Goal: Transaction & Acquisition: Subscribe to service/newsletter

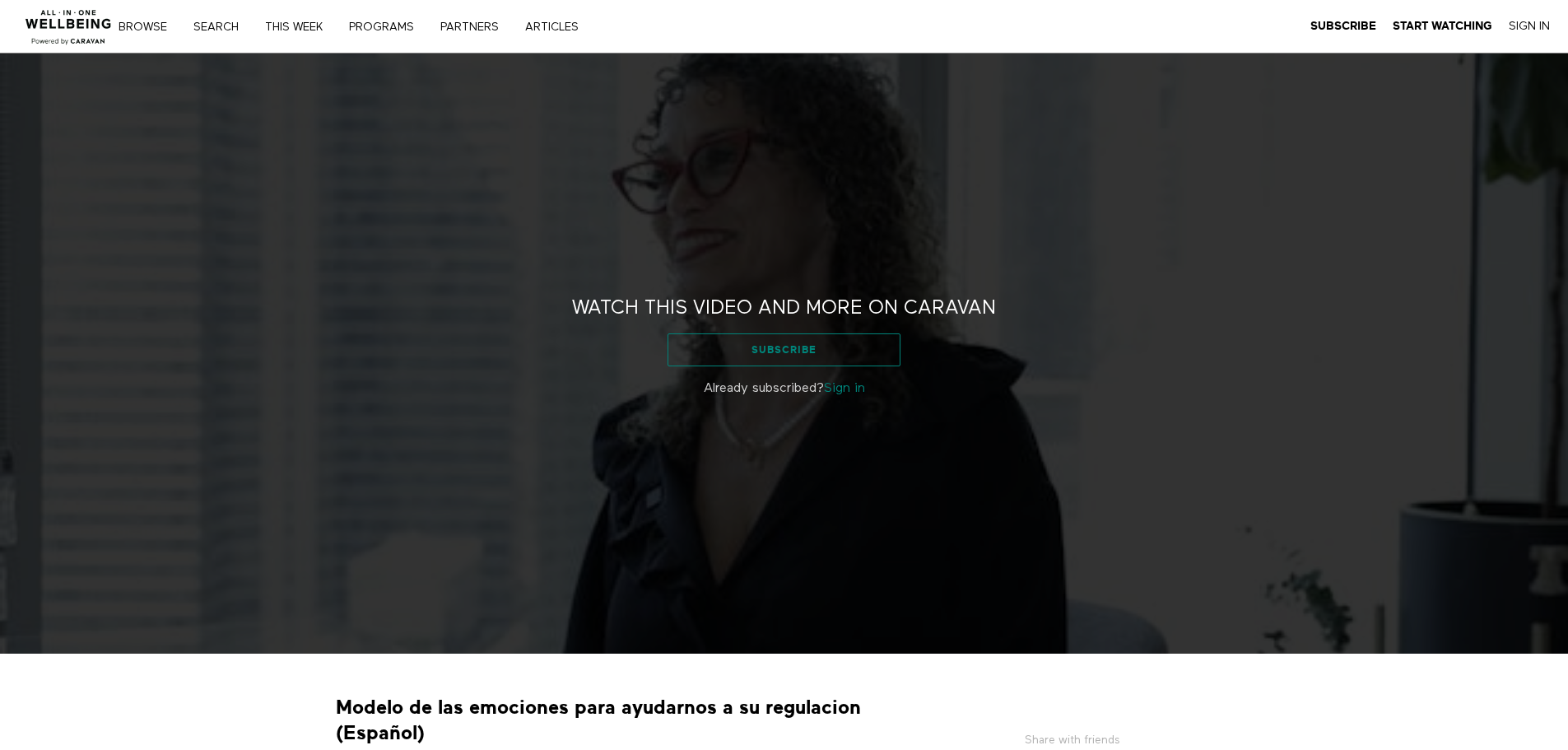
click at [845, 358] on link "Subscribe" at bounding box center [784, 349] width 233 height 33
